Goal: Information Seeking & Learning: Learn about a topic

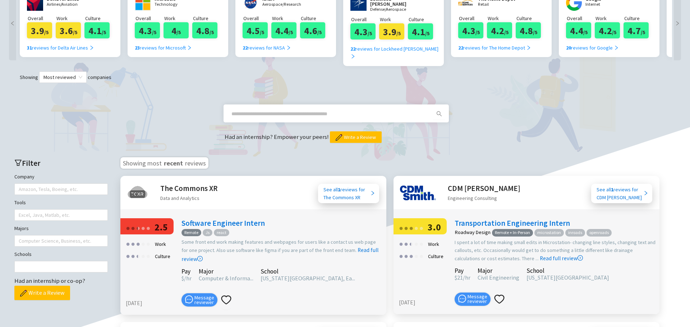
scroll to position [36, 0]
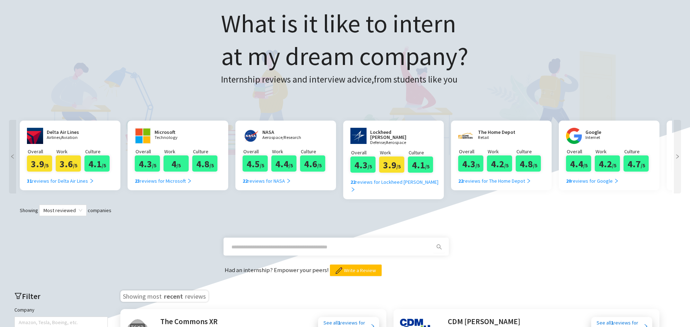
click at [294, 243] on input "text" at bounding box center [327, 247] width 192 height 8
type input "*"
type input "**********"
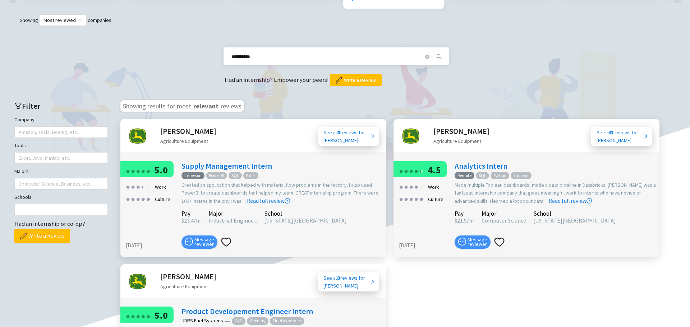
scroll to position [252, 0]
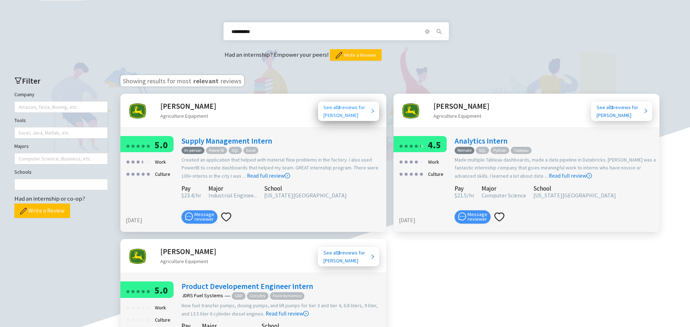
click at [364, 105] on div "See all 3 reviews for [PERSON_NAME]" at bounding box center [346, 112] width 47 height 16
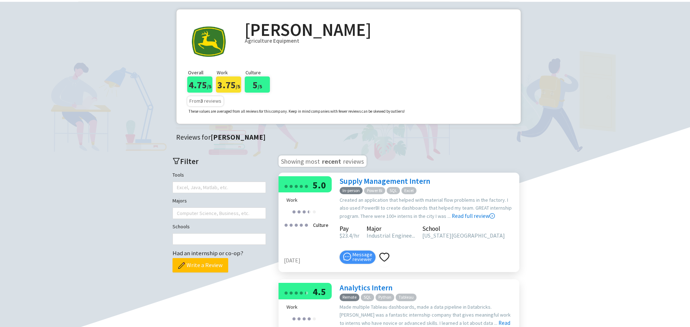
scroll to position [36, 0]
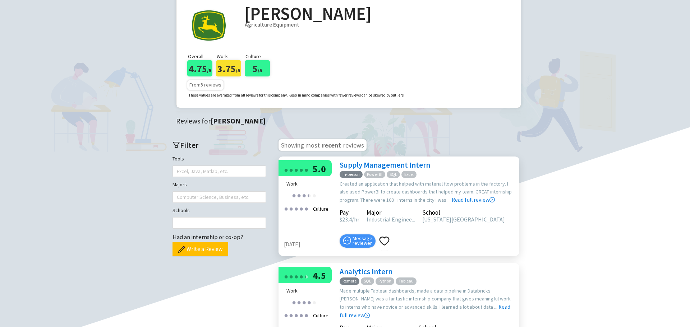
click at [362, 165] on link "Supply Management Intern" at bounding box center [385, 165] width 91 height 10
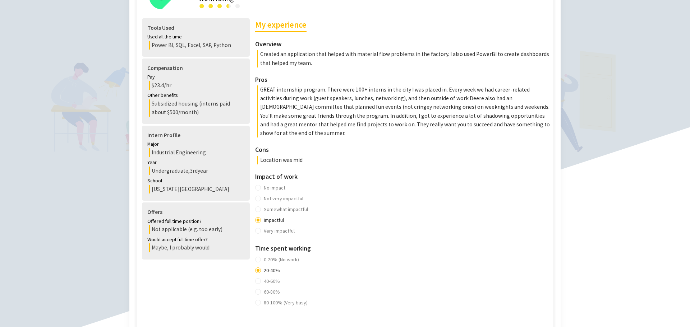
scroll to position [180, 0]
